Goal: Check status: Check status

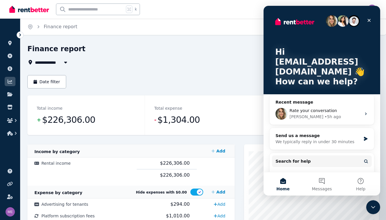
click at [9, 43] on icon at bounding box center [9, 43] width 3 height 5
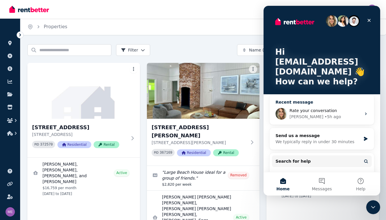
click at [324, 114] on div "[PERSON_NAME] • 5h ago" at bounding box center [325, 117] width 72 height 6
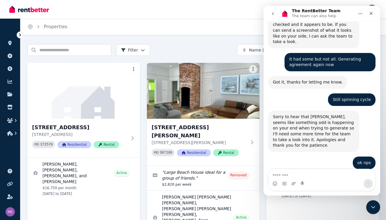
scroll to position [1806, 0]
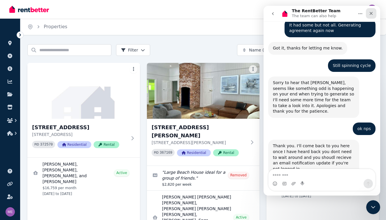
click at [370, 14] on icon "Close" at bounding box center [371, 13] width 3 height 3
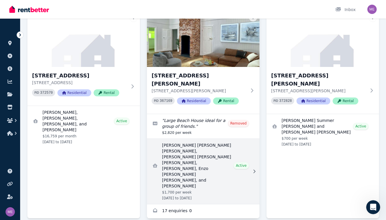
scroll to position [51, 0]
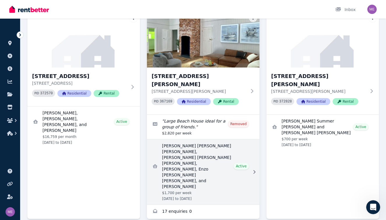
click at [195, 161] on link "View details for Federico Eugenio Rodolfo Piva Rodriguez, Jom Regana, Arnau Fig…" at bounding box center [203, 172] width 112 height 65
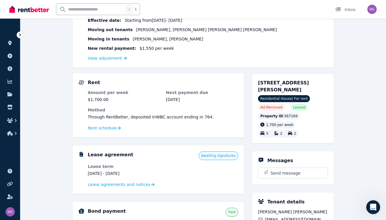
scroll to position [91, 0]
click at [134, 183] on span "Lease agreements and notices" at bounding box center [119, 185] width 63 height 6
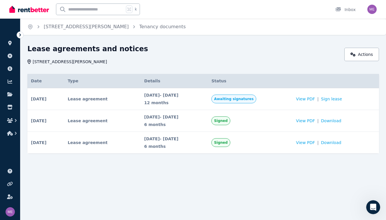
click at [253, 99] on span "Awaiting signatures" at bounding box center [234, 99] width 40 height 5
click at [8, 44] on icon at bounding box center [10, 43] width 6 height 5
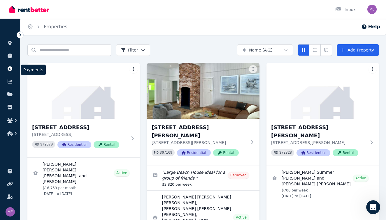
click at [9, 71] on icon at bounding box center [10, 68] width 5 height 5
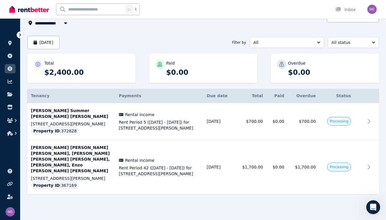
scroll to position [39, 0]
